Goal: Task Accomplishment & Management: Complete application form

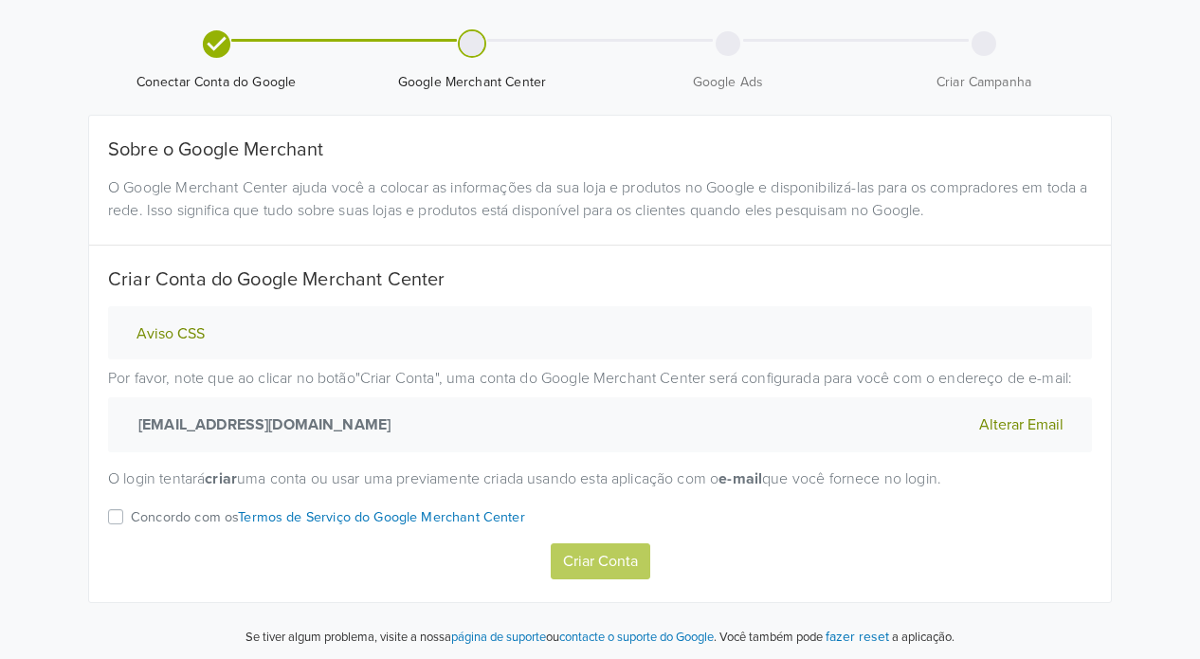
scroll to position [134, 0]
click at [131, 514] on label "Concordo com os Termos de Serviço do Google Merchant Center" at bounding box center [328, 522] width 394 height 37
click at [0, 0] on input "Concordo com os Termos de Serviço do Google Merchant Center" at bounding box center [0, 0] width 0 height 0
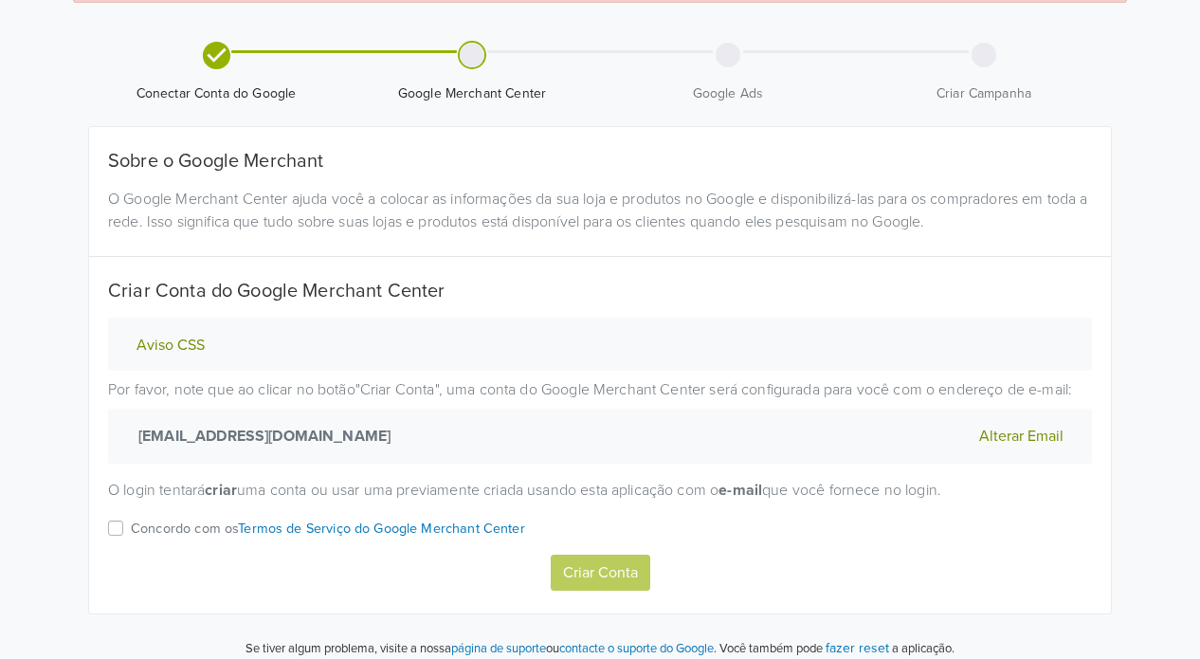
scroll to position [134, 0]
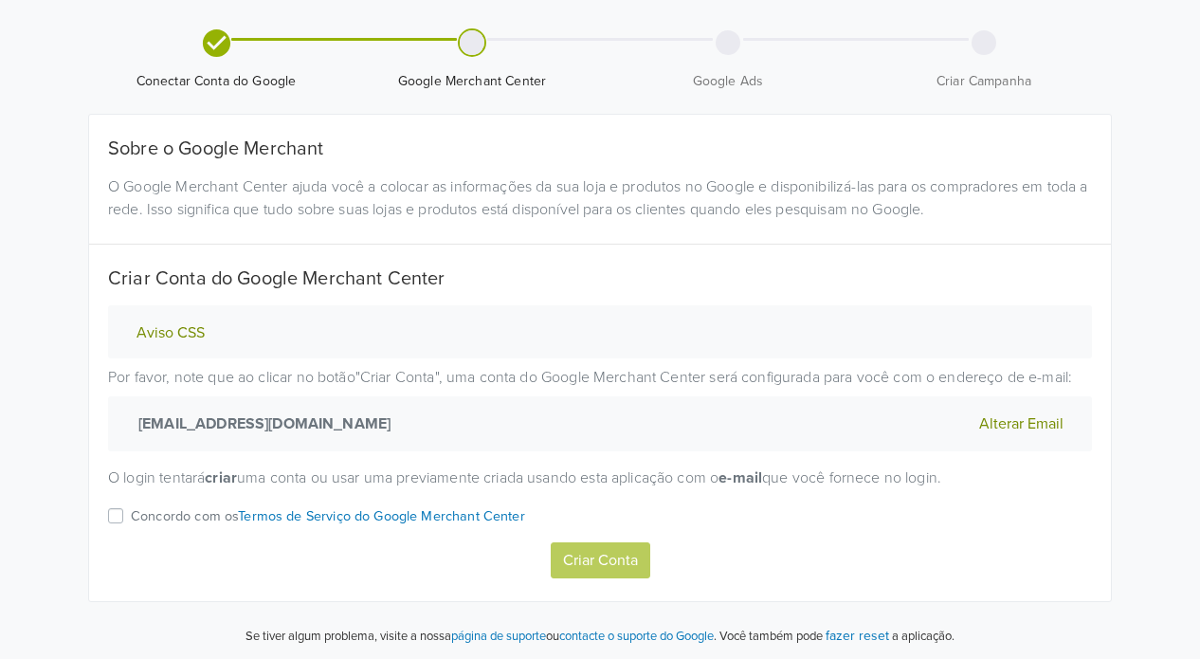
click at [1017, 417] on button "Alterar Email" at bounding box center [1021, 423] width 96 height 25
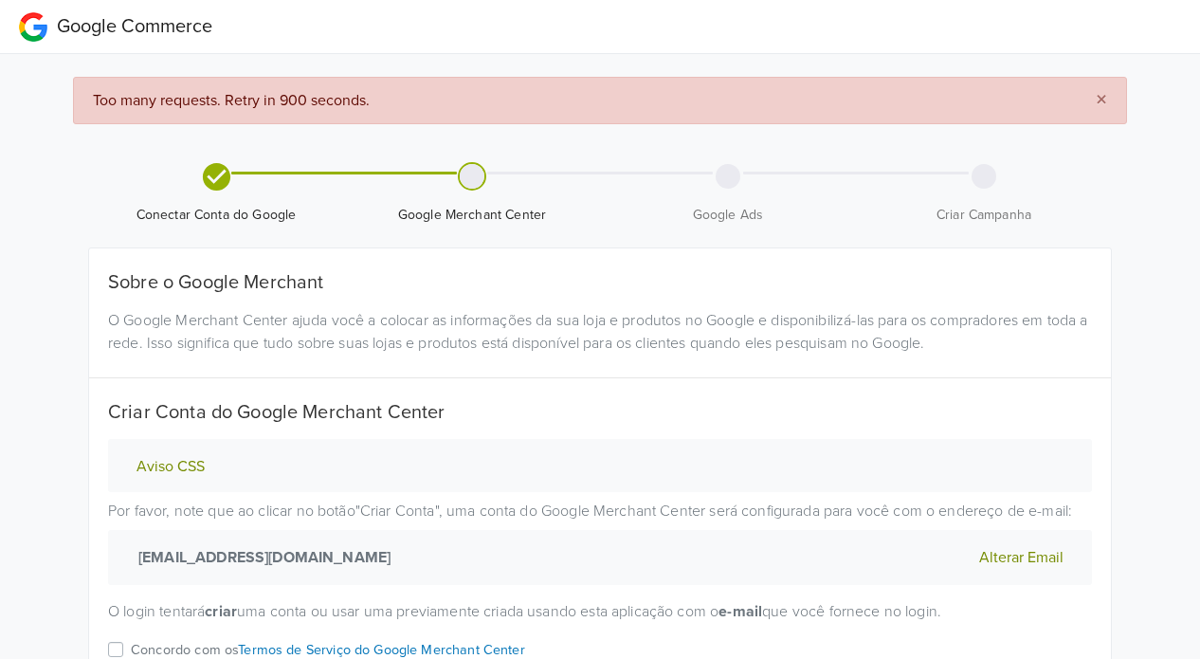
scroll to position [92, 0]
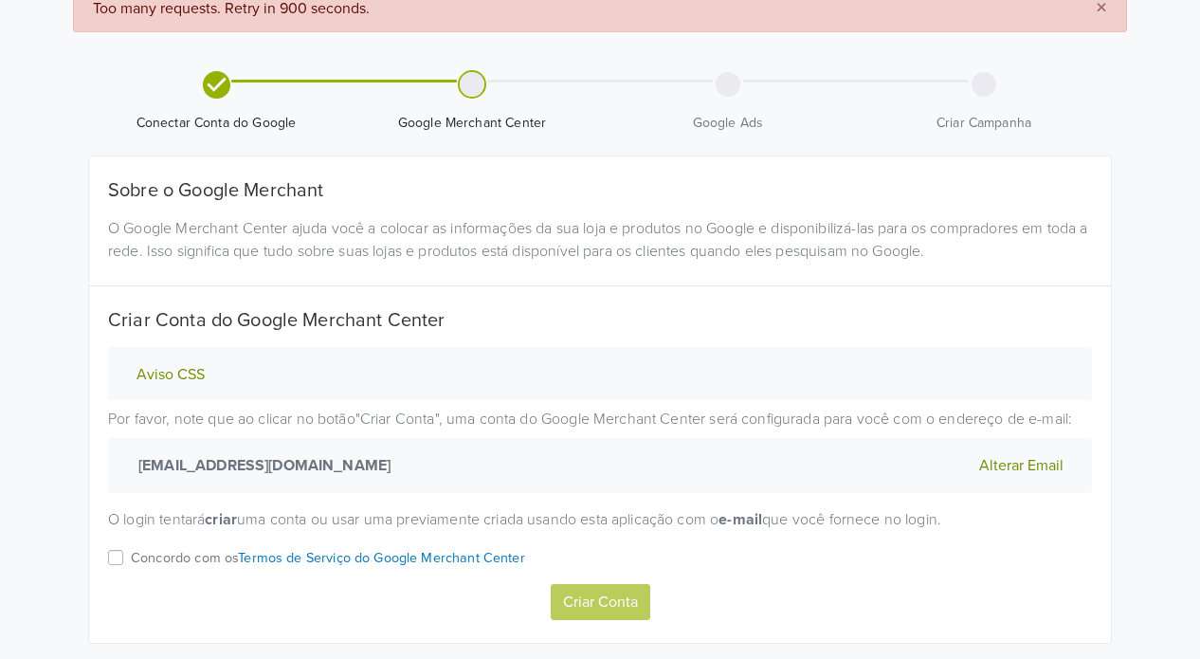
click at [131, 554] on label "Concordo com os Termos de Serviço do Google Merchant Center" at bounding box center [328, 564] width 394 height 37
click at [0, 0] on input "Concordo com os Termos de Serviço do Google Merchant Center" at bounding box center [0, 0] width 0 height 0
click at [595, 593] on button "Criar Conta" at bounding box center [601, 602] width 100 height 36
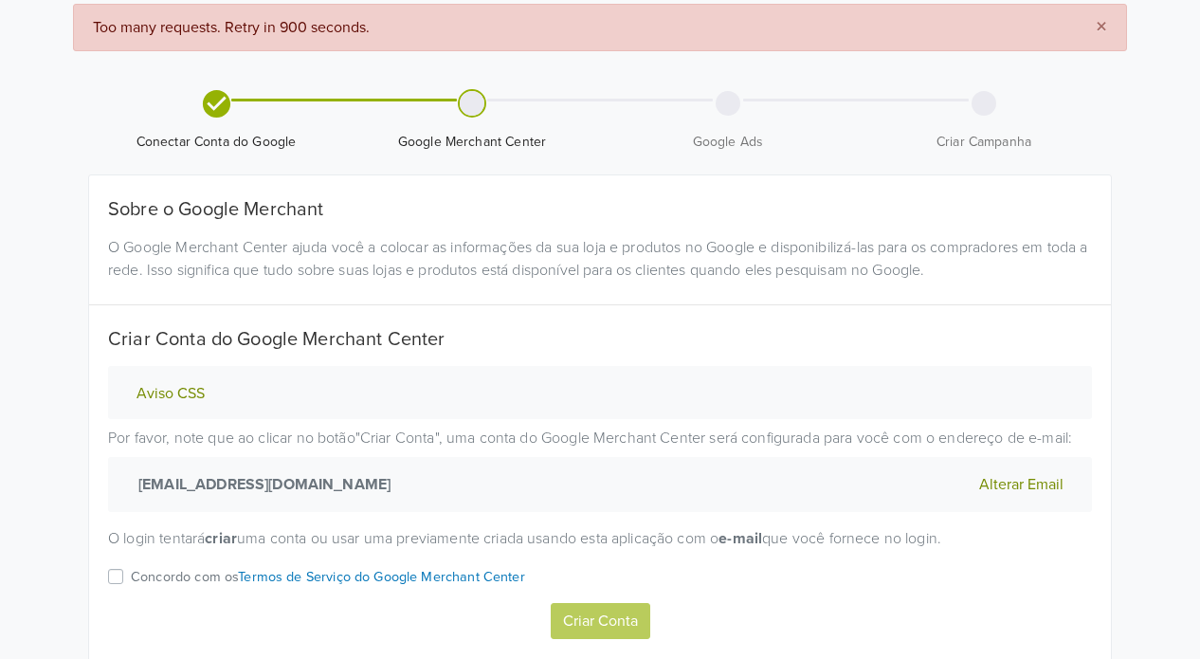
scroll to position [134, 0]
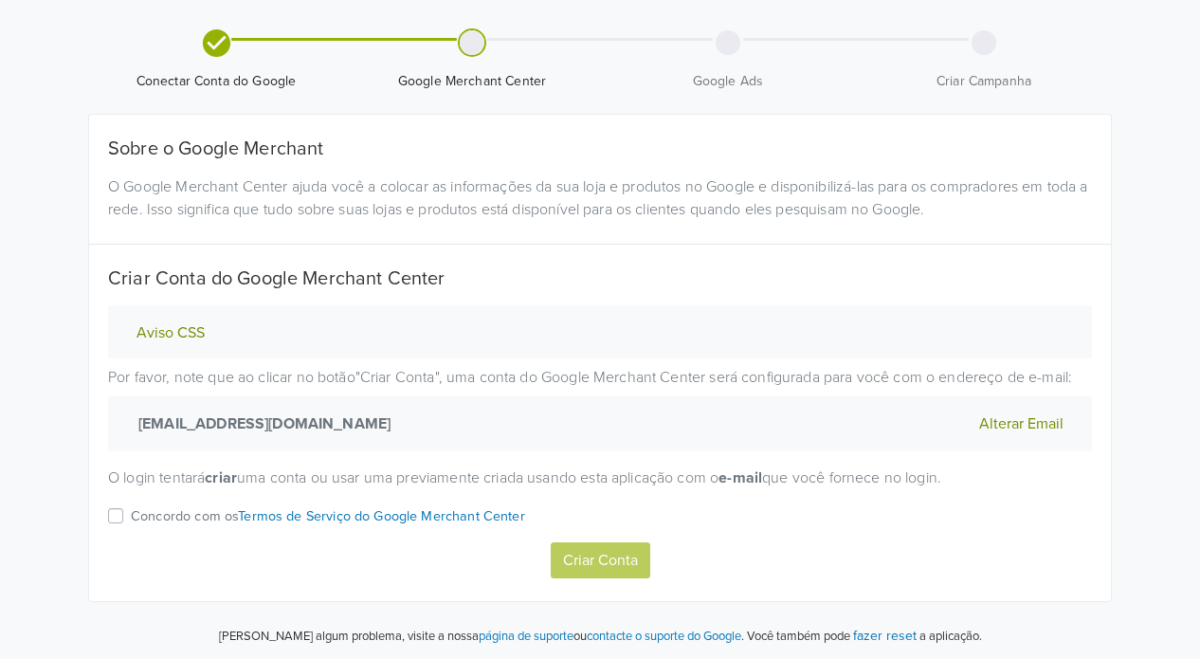
click at [131, 513] on label "Concordo com os Termos de Serviço do Google Merchant Center" at bounding box center [328, 522] width 394 height 37
click at [0, 0] on input "Concordo com os Termos de Serviço do Google Merchant Center" at bounding box center [0, 0] width 0 height 0
click at [595, 554] on button "Criar Conta" at bounding box center [601, 560] width 100 height 36
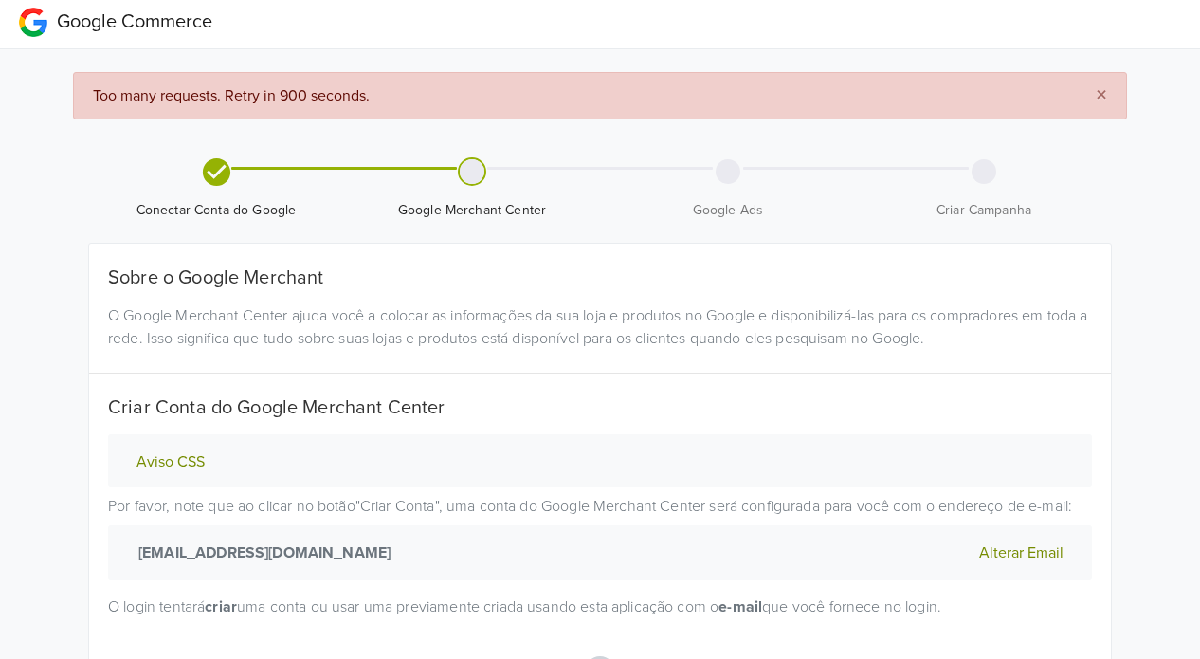
scroll to position [0, 0]
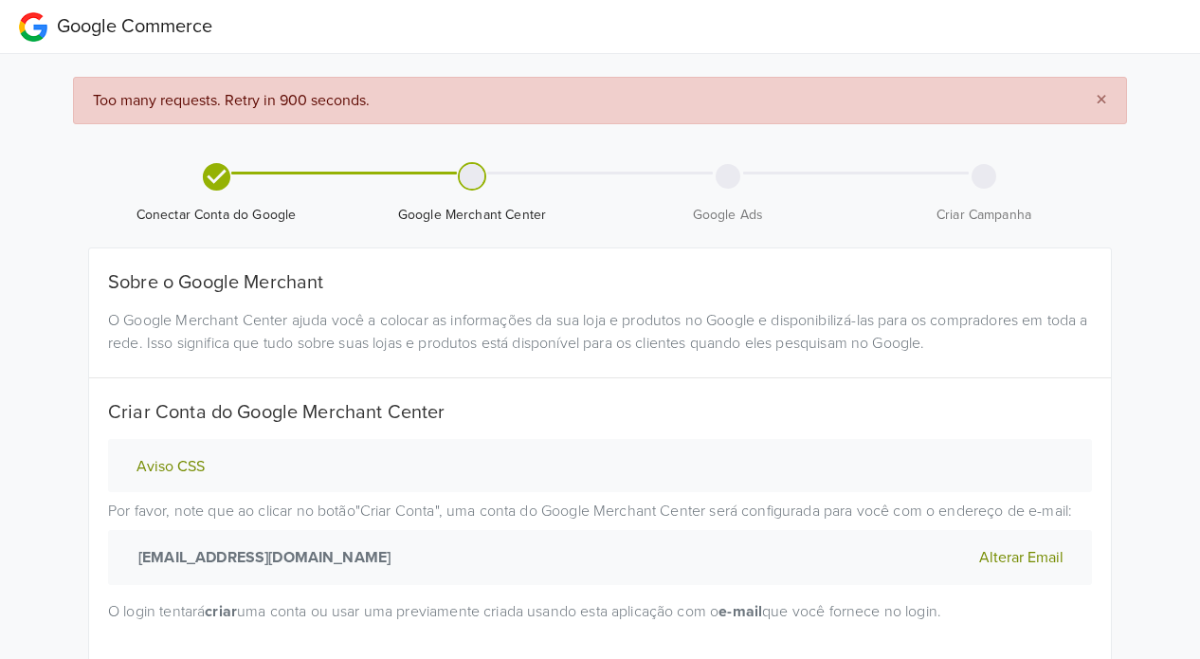
click at [1103, 97] on span "×" at bounding box center [1101, 99] width 11 height 27
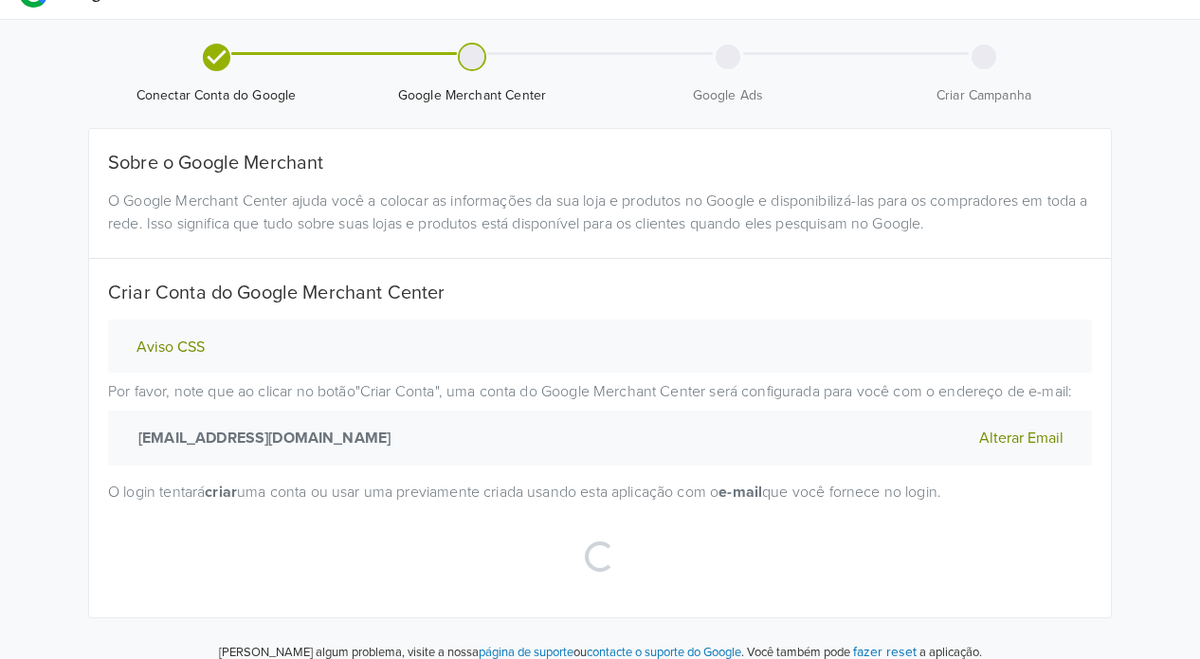
scroll to position [52, 0]
